Goal: Task Accomplishment & Management: Complete application form

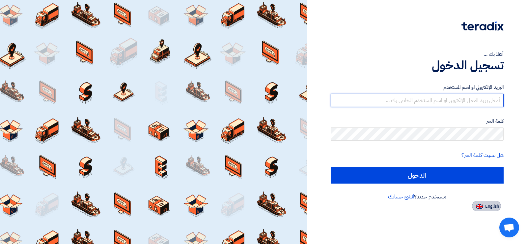
type input "[EMAIL_ADDRESS][DOMAIN_NAME]"
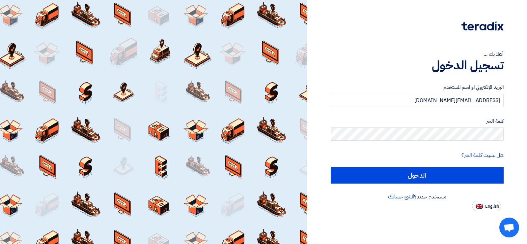
click at [491, 204] on span "English" at bounding box center [493, 206] width 14 height 5
type input "Sign in"
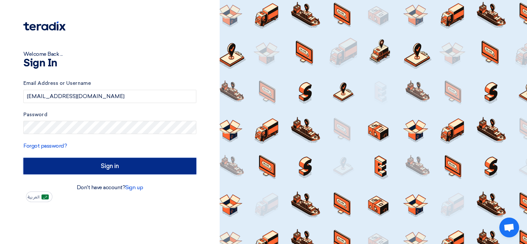
click at [77, 169] on input "Sign in" at bounding box center [109, 166] width 173 height 16
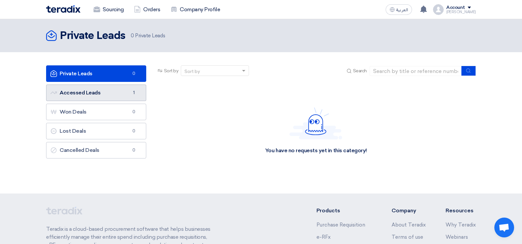
click at [110, 89] on link "Accessed Leads Accessed Leads 1" at bounding box center [96, 92] width 100 height 16
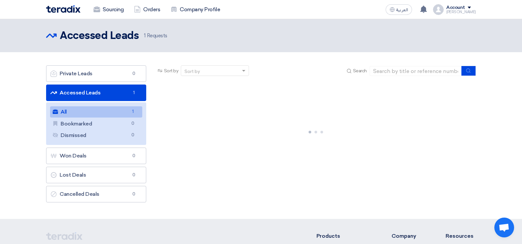
click at [126, 112] on link "All All 1" at bounding box center [96, 111] width 92 height 11
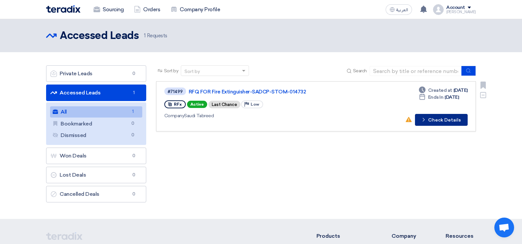
click at [455, 117] on button "Check details Check Details" at bounding box center [441, 120] width 53 height 12
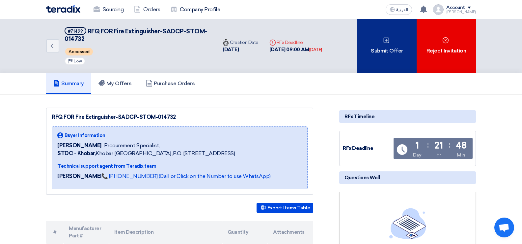
click at [402, 53] on div "Submit Offer" at bounding box center [387, 46] width 59 height 54
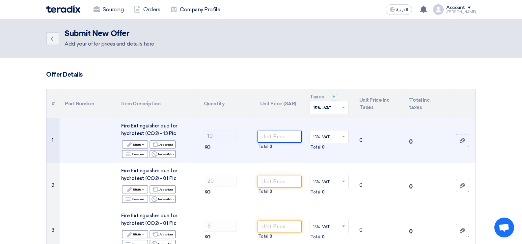
click at [280, 133] on input "number" at bounding box center [280, 137] width 45 height 12
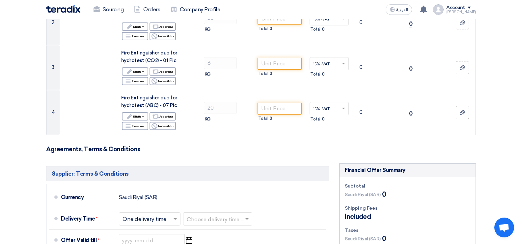
scroll to position [264, 0]
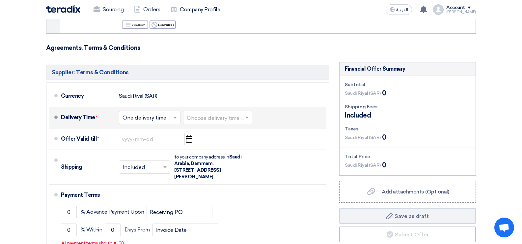
click at [173, 117] on span at bounding box center [176, 117] width 8 height 7
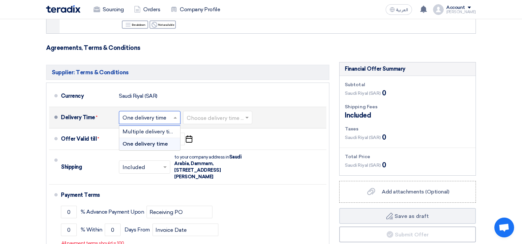
click at [174, 117] on span at bounding box center [176, 117] width 8 height 7
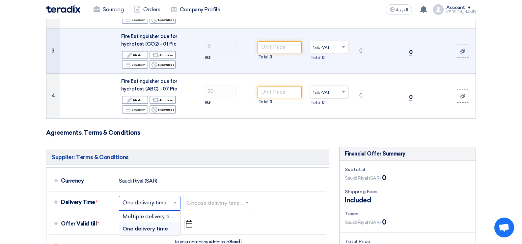
scroll to position [99, 0]
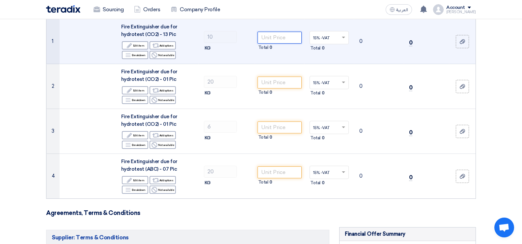
click at [274, 35] on input "number" at bounding box center [280, 38] width 45 height 12
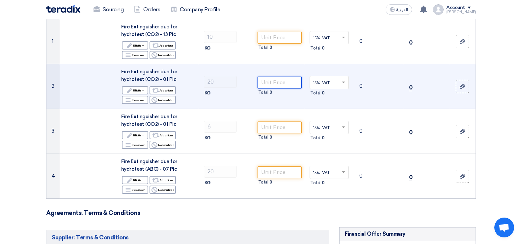
click at [279, 81] on input "number" at bounding box center [280, 82] width 45 height 12
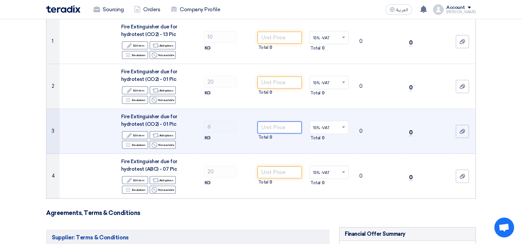
click at [267, 125] on input "number" at bounding box center [280, 127] width 45 height 12
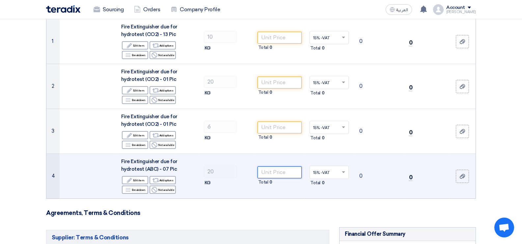
click at [273, 166] on input "number" at bounding box center [280, 172] width 45 height 12
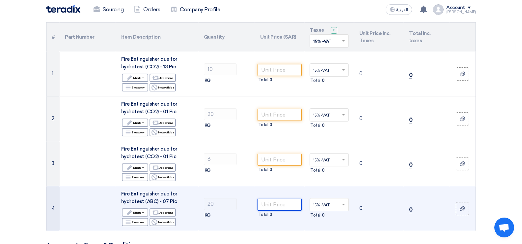
scroll to position [66, 0]
